Goal: Information Seeking & Learning: Learn about a topic

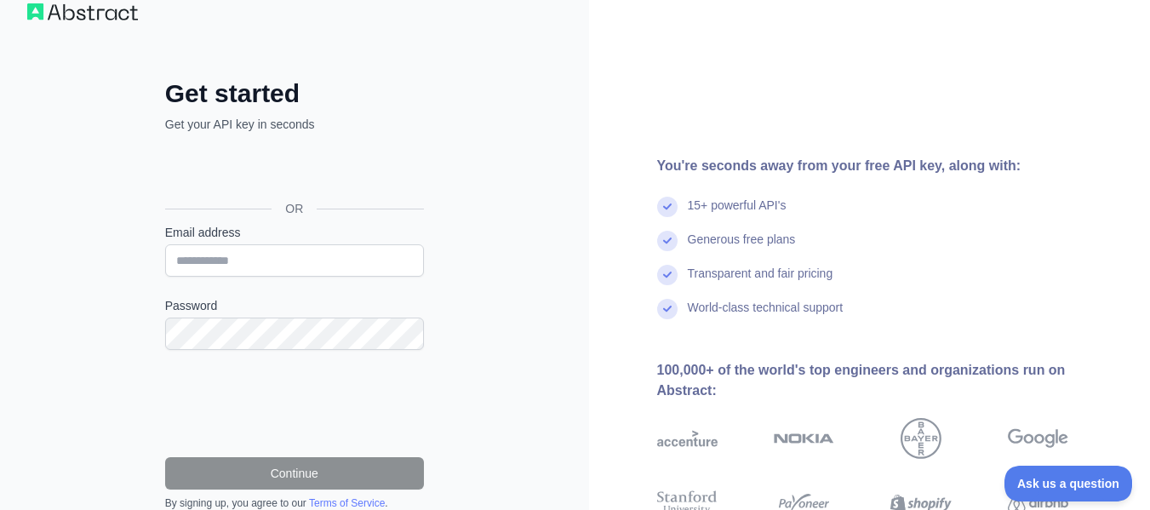
scroll to position [18, 0]
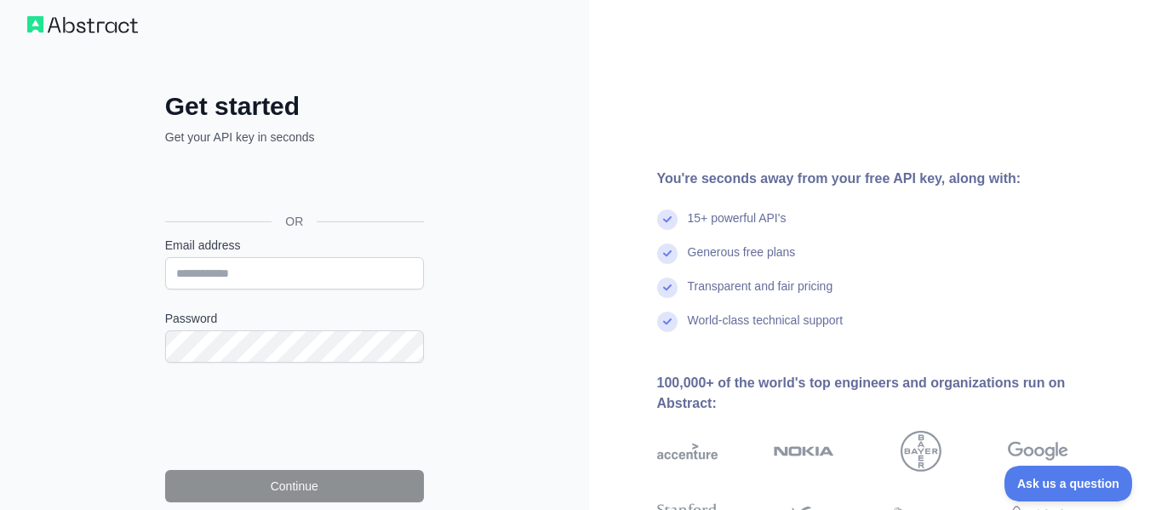
click at [450, 154] on div "Get started Get your API key in seconds OR Email address Password Continue By s…" at bounding box center [294, 365] width 327 height 549
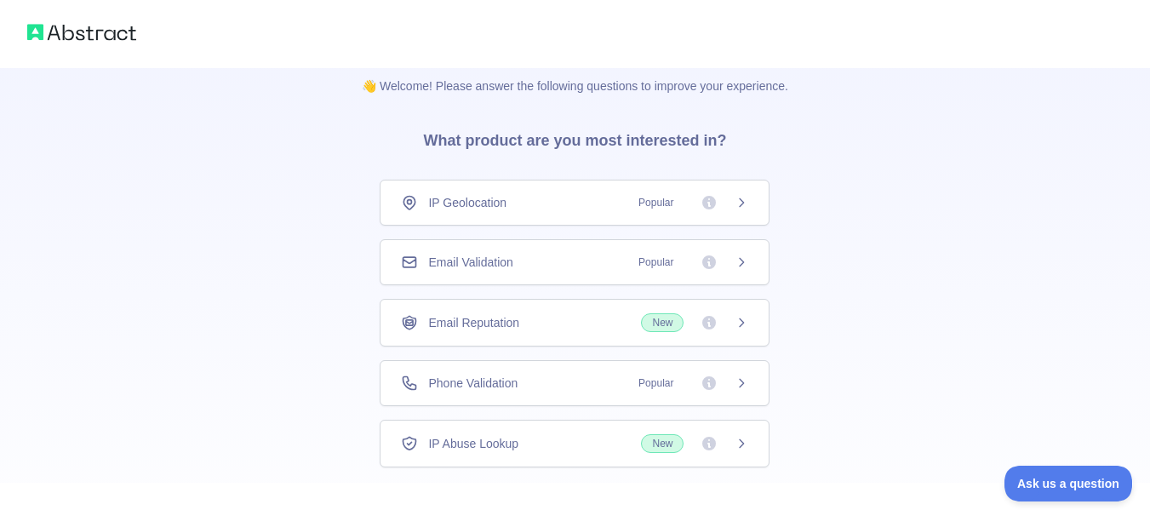
click at [391, 183] on div "IP Geolocation Popular" at bounding box center [574, 203] width 390 height 46
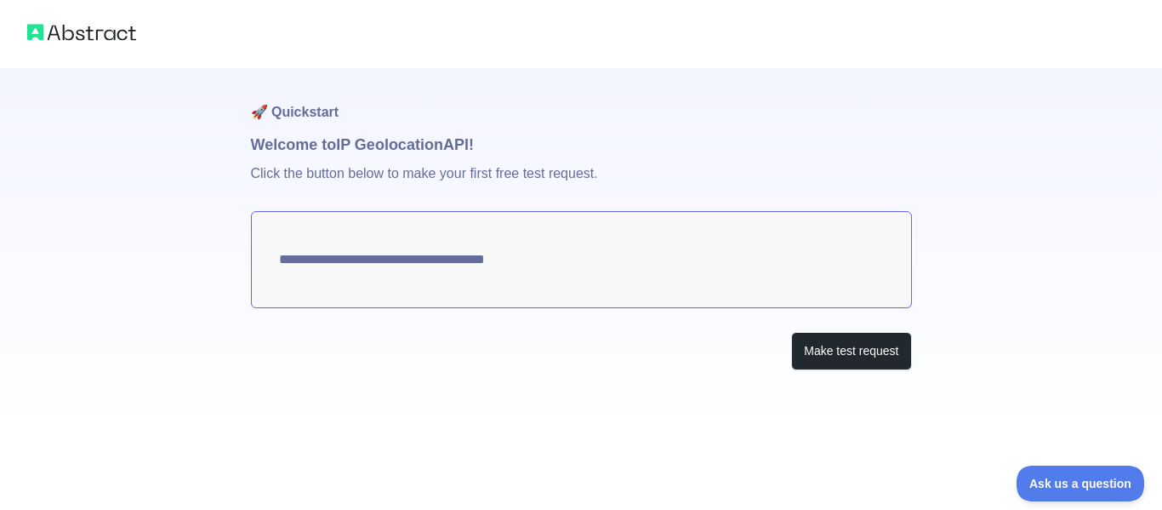
type textarea "**********"
click at [1007, 262] on div "**********" at bounding box center [581, 219] width 1162 height 438
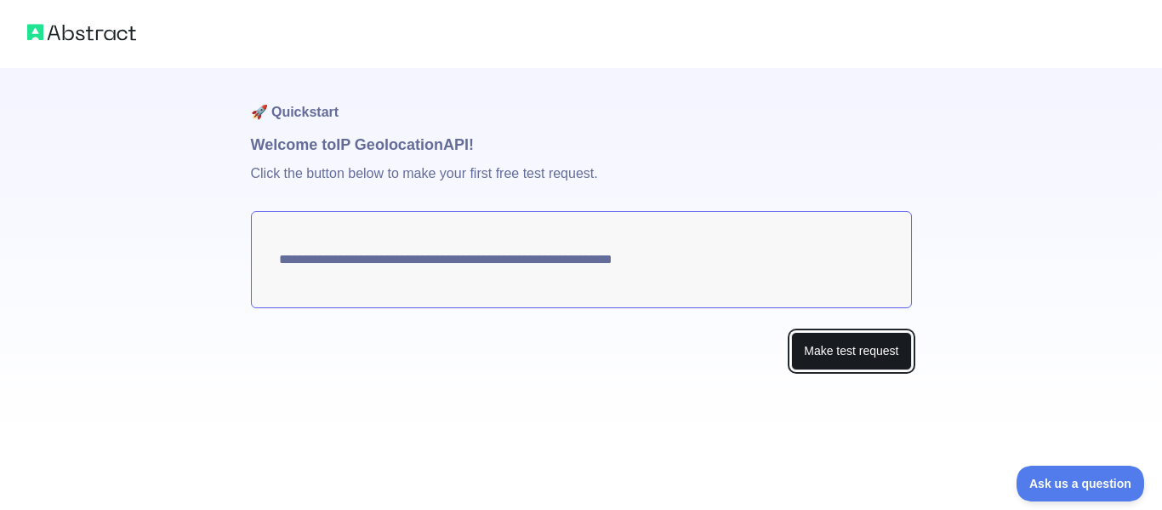
click at [889, 355] on button "Make test request" at bounding box center [851, 351] width 120 height 38
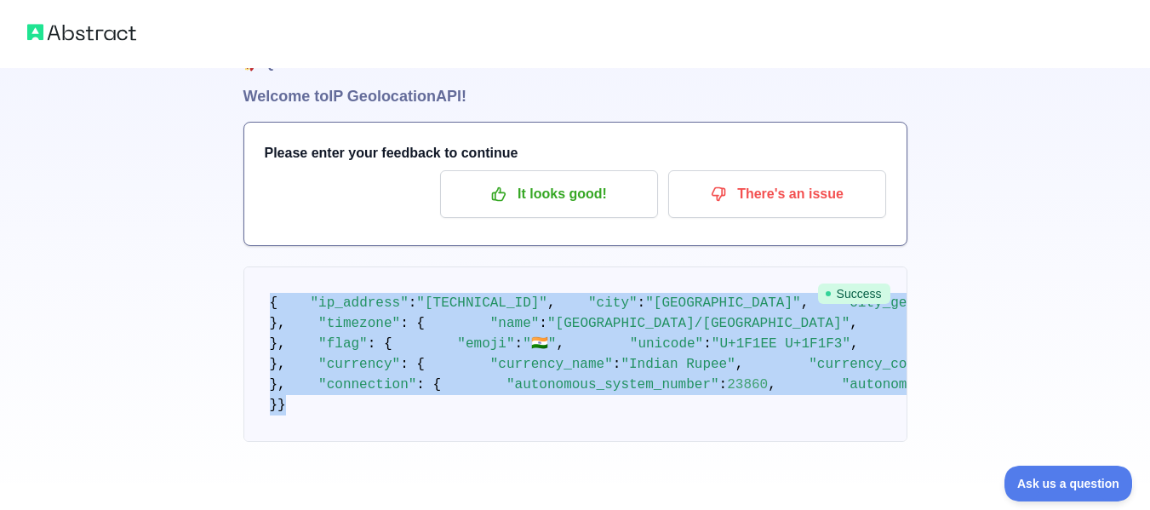
scroll to position [858, 0]
drag, startPoint x: 264, startPoint y: 343, endPoint x: 442, endPoint y: 493, distance: 232.5
click at [442, 461] on div "🚀 Quickstart Welcome to IP Geolocation API! Please enter your feedback to conti…" at bounding box center [575, 207] width 1150 height 510
copy div "{ "lo_ipsumdo" : "80.256.748.10" , "sita" : "Consect" , "adip_elitsed_do" : 529…"
click at [1055, 231] on div "🚀 Quickstart Welcome to IP Geolocation API! Please enter your feedback to conti…" at bounding box center [575, 231] width 1150 height 558
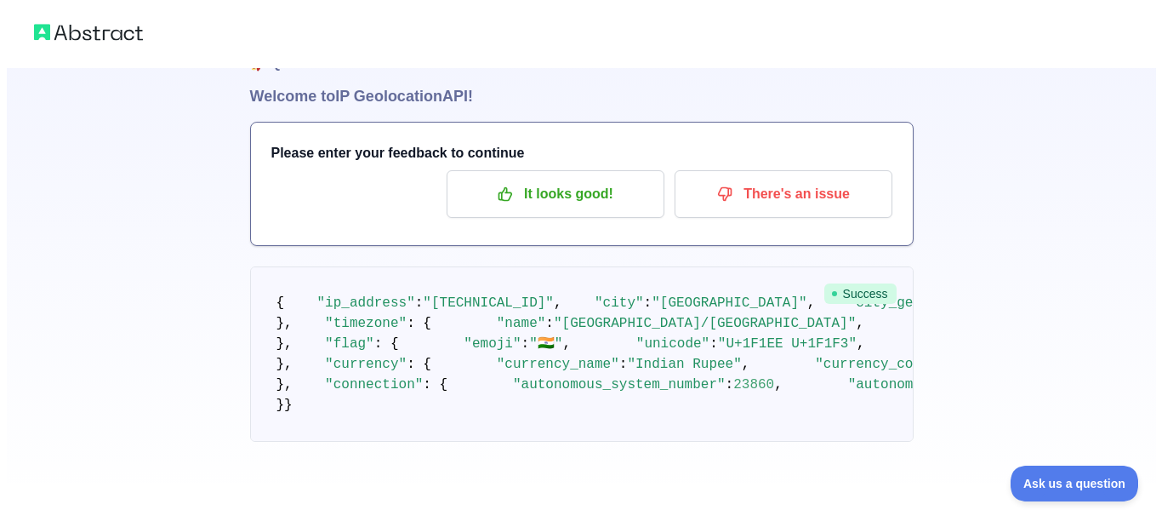
scroll to position [0, 0]
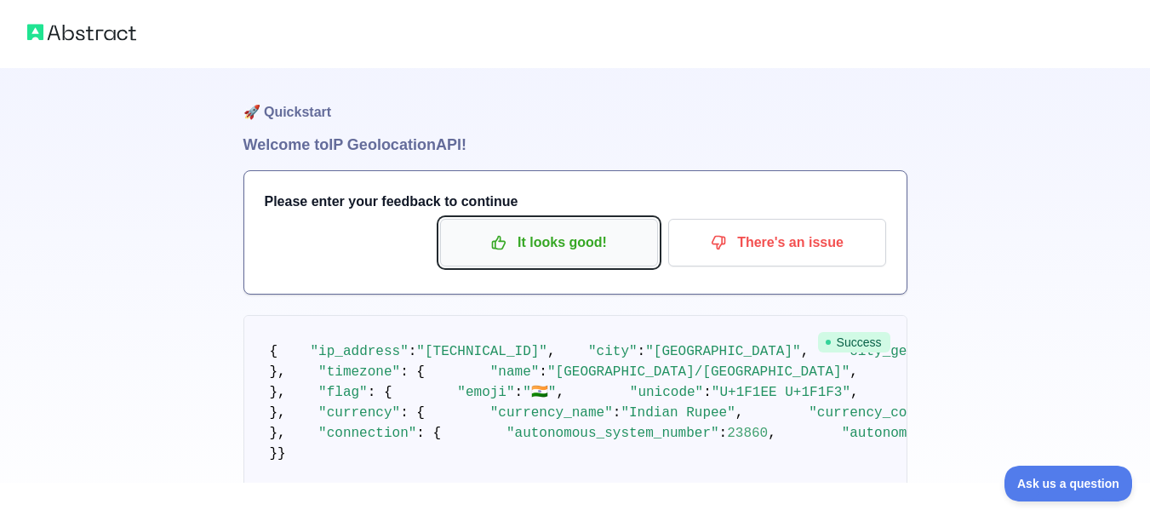
click at [579, 251] on p "It looks good!" at bounding box center [549, 242] width 192 height 29
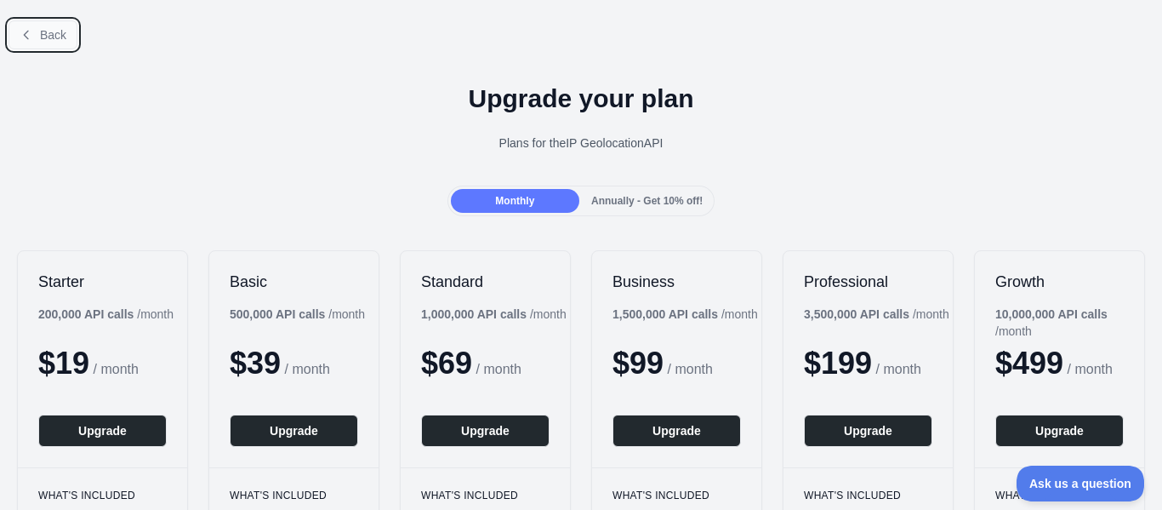
click at [37, 35] on button "Back" at bounding box center [43, 34] width 69 height 29
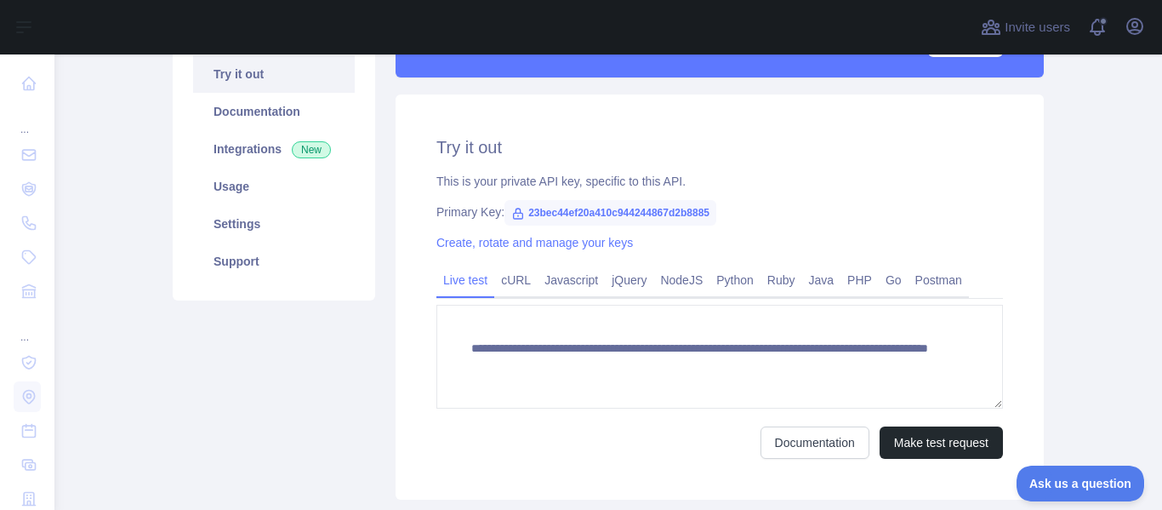
scroll to position [255, 0]
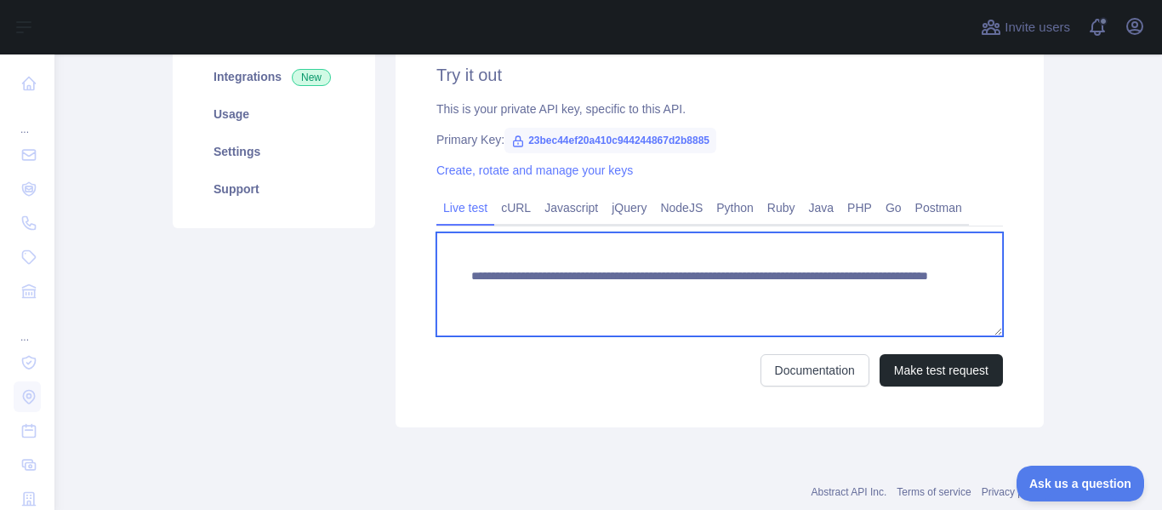
drag, startPoint x: 881, startPoint y: 291, endPoint x: 442, endPoint y: 270, distance: 439.6
click at [444, 270] on textarea "**********" at bounding box center [719, 284] width 567 height 104
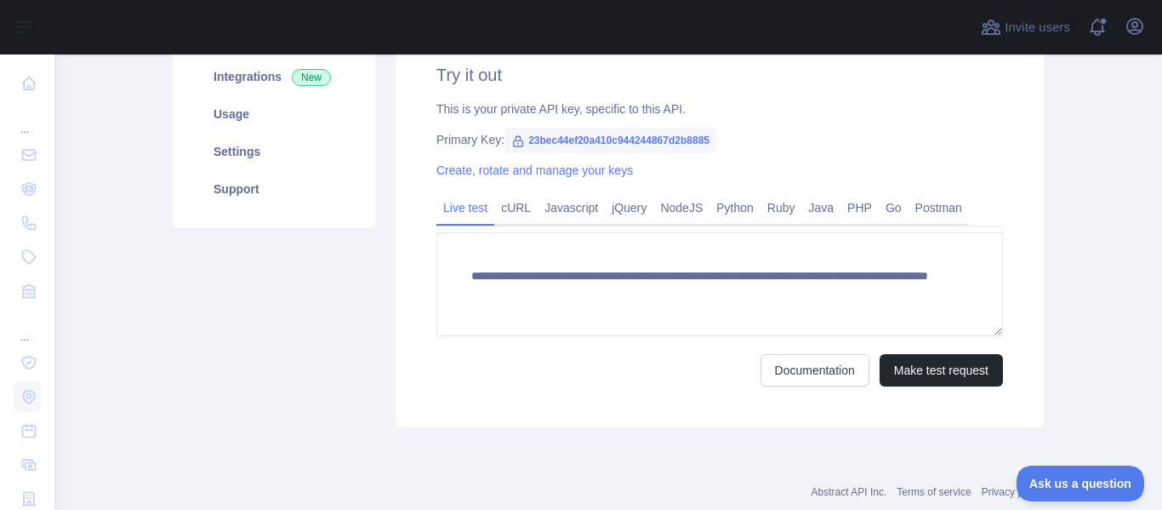
click at [822, 152] on div "**********" at bounding box center [720, 224] width 648 height 405
click at [722, 213] on link "Python" at bounding box center [735, 207] width 51 height 27
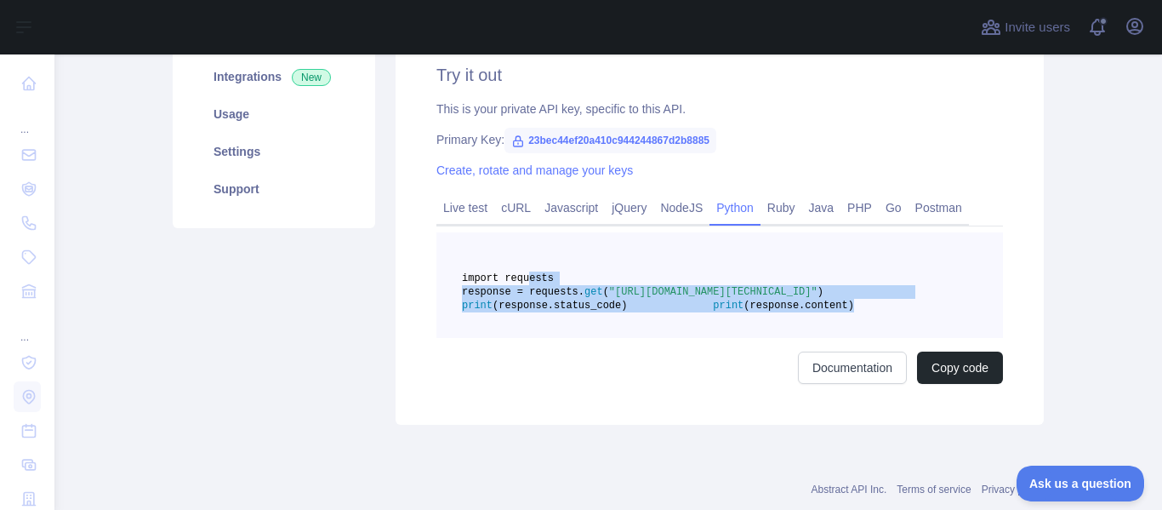
drag, startPoint x: 699, startPoint y: 341, endPoint x: 516, endPoint y: 276, distance: 194.3
click at [516, 276] on pre "import requests response = requests. get ( "[URL][DOMAIN_NAME][TECHNICAL_ID]" )…" at bounding box center [719, 285] width 567 height 106
copy code "import requests response = requests. get ( "[URL][DOMAIN_NAME][TECHNICAL_ID]" )…"
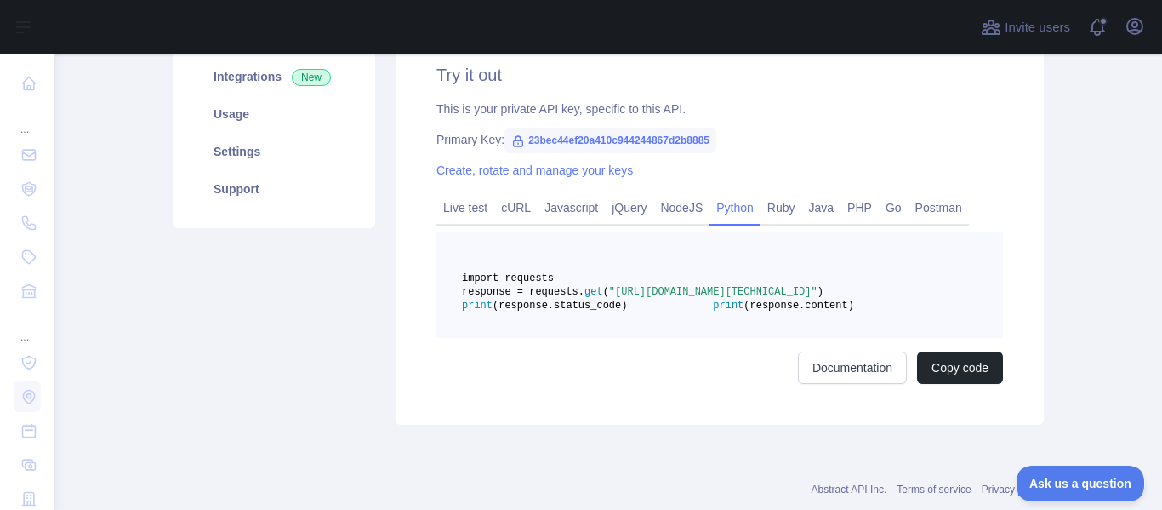
click at [768, 261] on pre "import requests response = requests. get ( "[URL][DOMAIN_NAME][TECHNICAL_ID]" )…" at bounding box center [719, 285] width 567 height 106
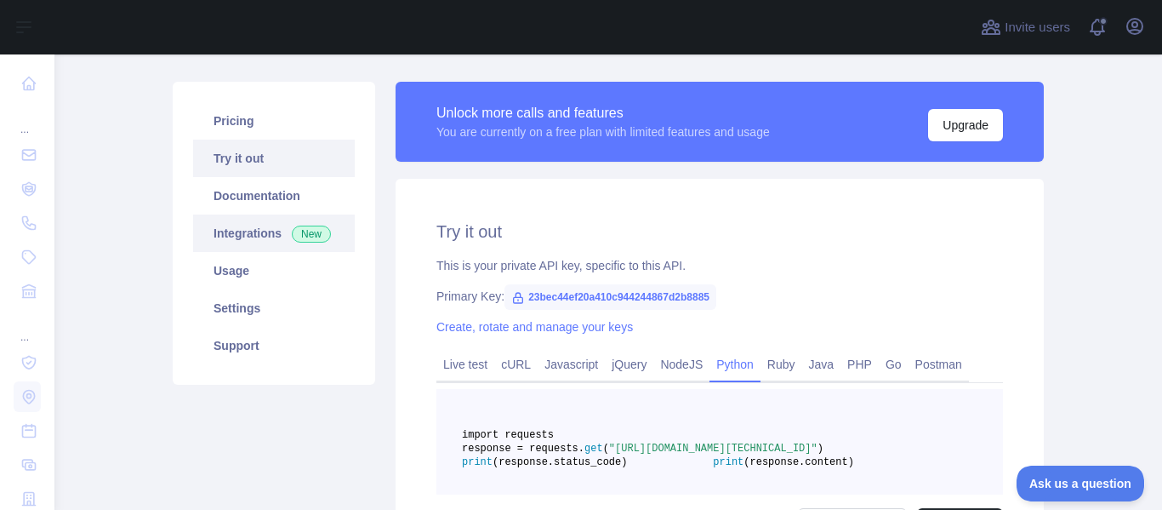
scroll to position [85, 0]
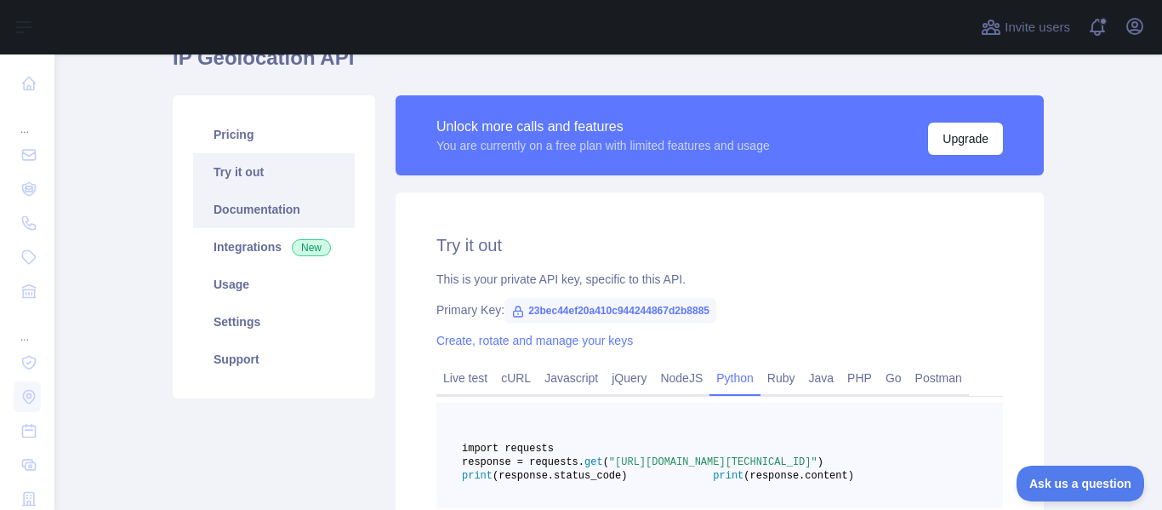
click at [246, 217] on link "Documentation" at bounding box center [274, 209] width 162 height 37
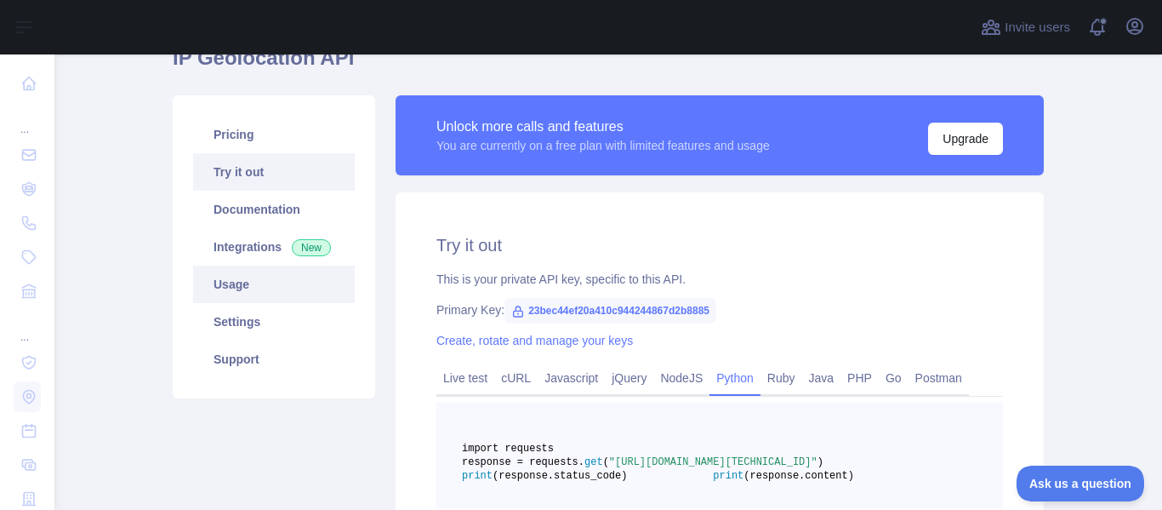
click at [250, 279] on link "Usage" at bounding box center [274, 283] width 162 height 37
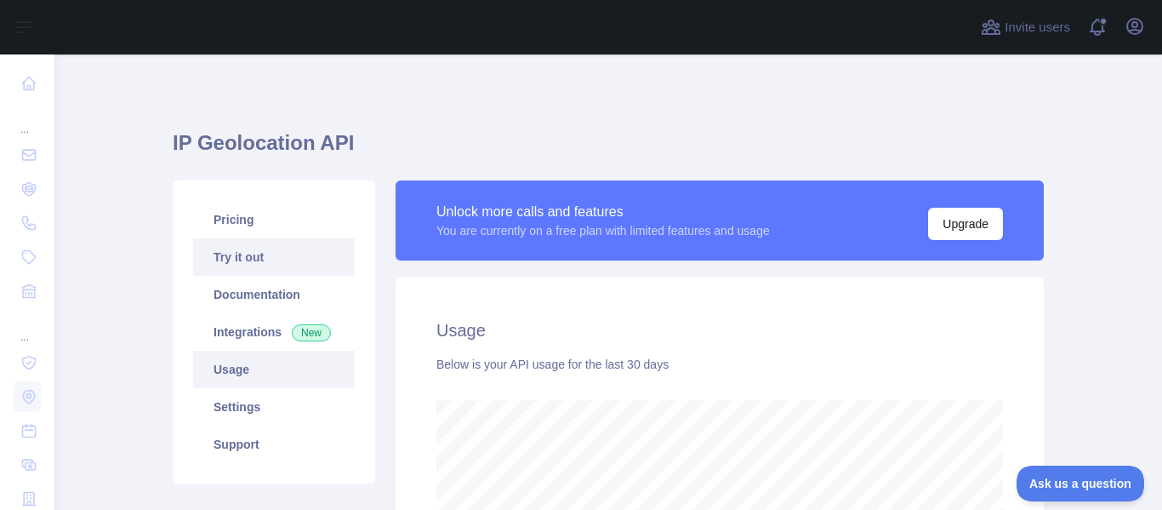
click at [249, 260] on link "Try it out" at bounding box center [274, 256] width 162 height 37
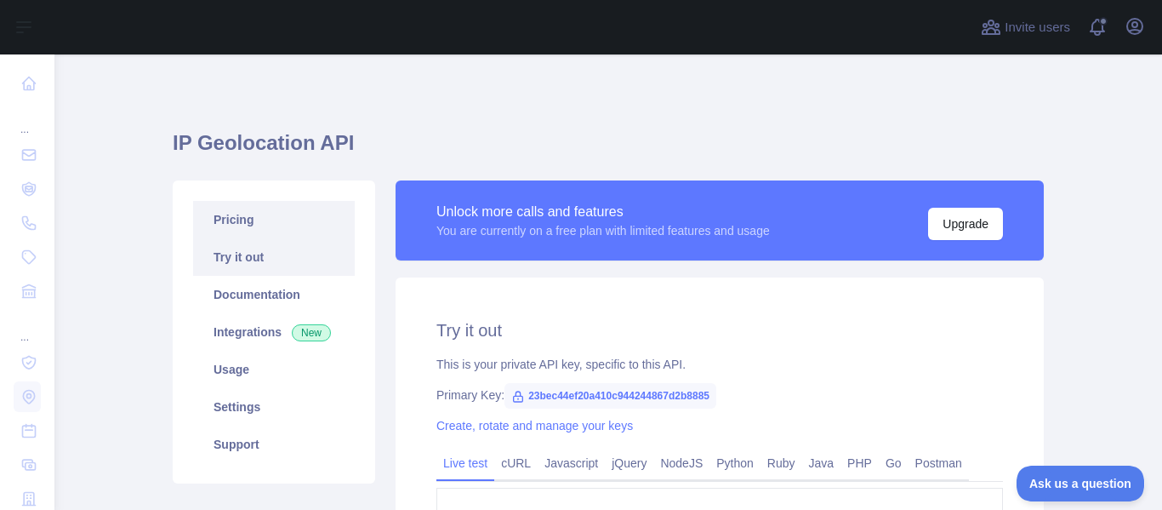
click at [216, 223] on link "Pricing" at bounding box center [274, 219] width 162 height 37
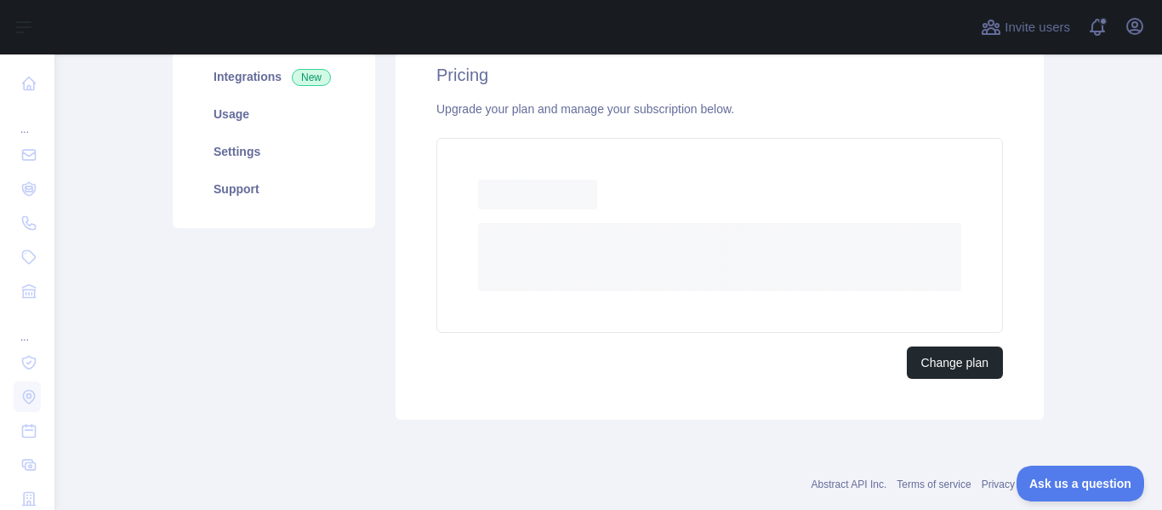
scroll to position [244, 0]
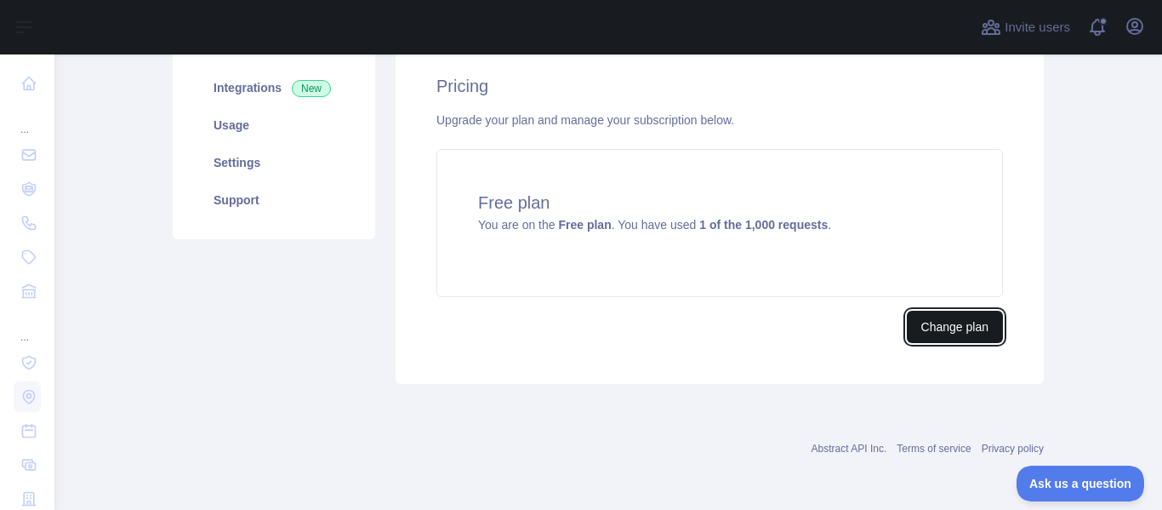
click at [963, 330] on button "Change plan" at bounding box center [955, 327] width 96 height 32
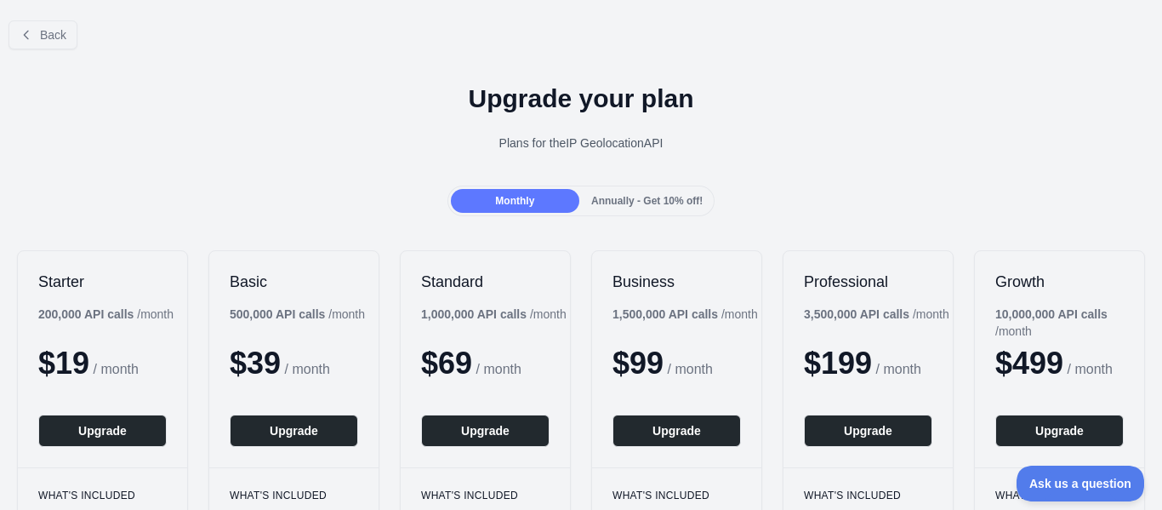
click at [649, 208] on div "Annually - Get 10% off!" at bounding box center [647, 201] width 128 height 24
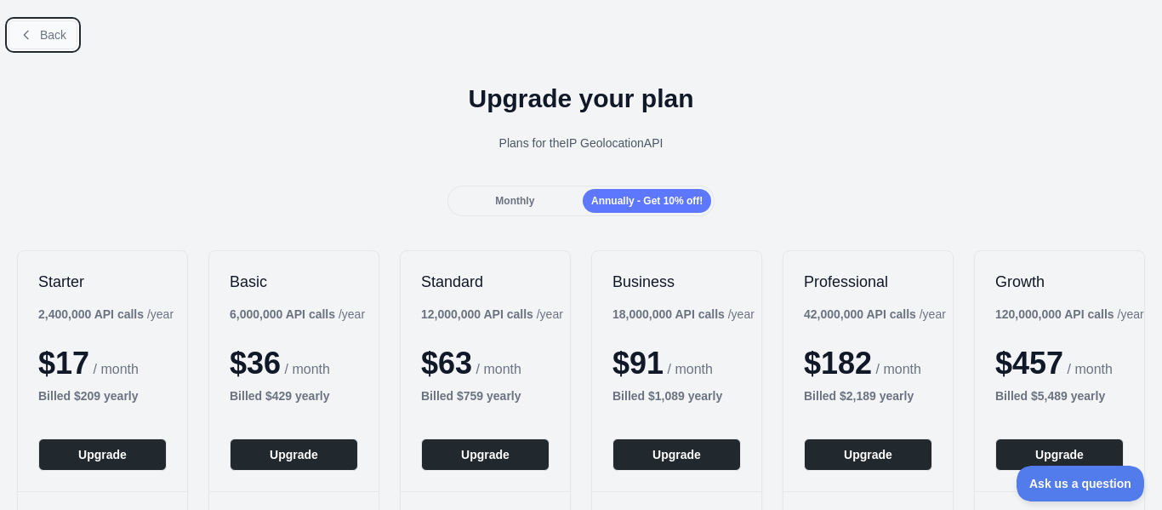
click at [51, 34] on span "Back" at bounding box center [53, 35] width 26 height 14
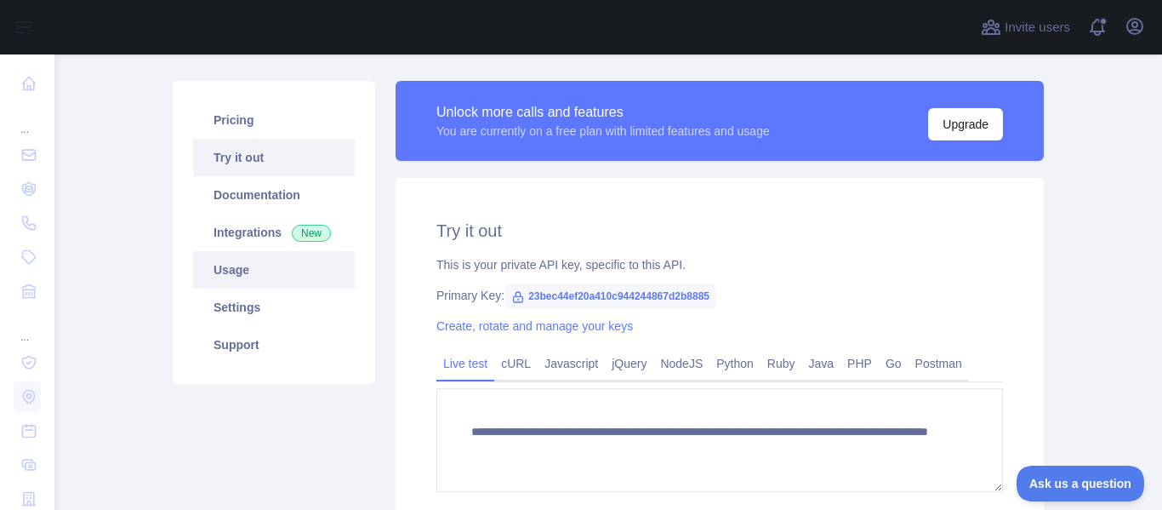
click at [242, 271] on link "Usage" at bounding box center [274, 269] width 162 height 37
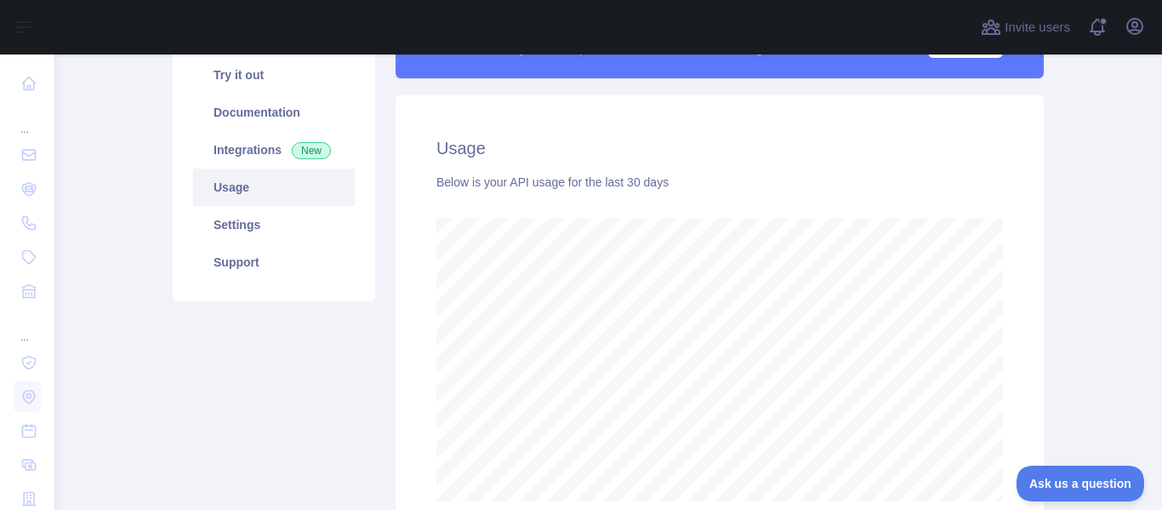
scroll to position [170, 0]
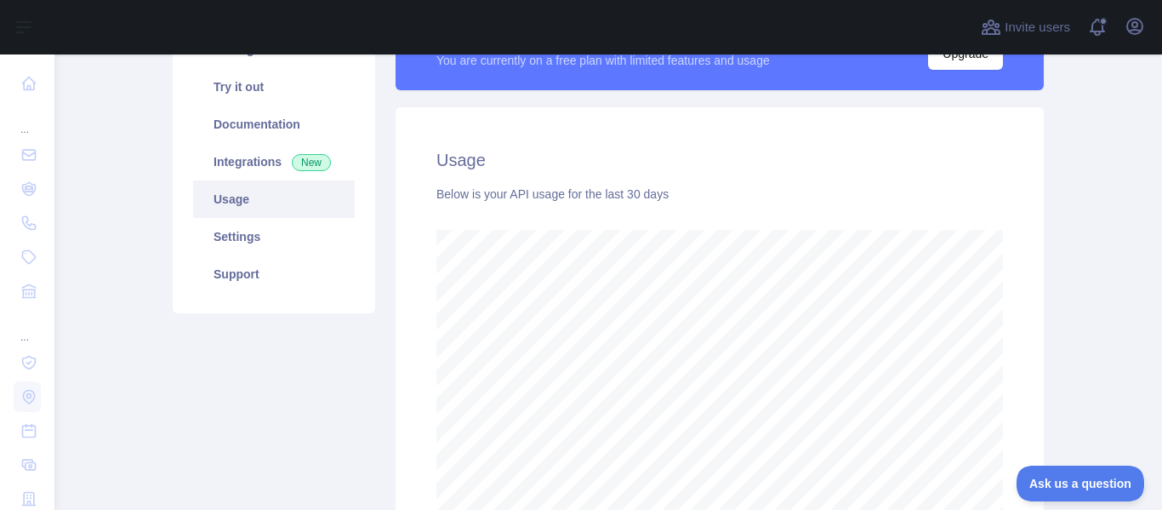
click at [901, 180] on div "Usage Below is your API usage for the last 30 days" at bounding box center [720, 330] width 648 height 447
